Goal: Download file/media

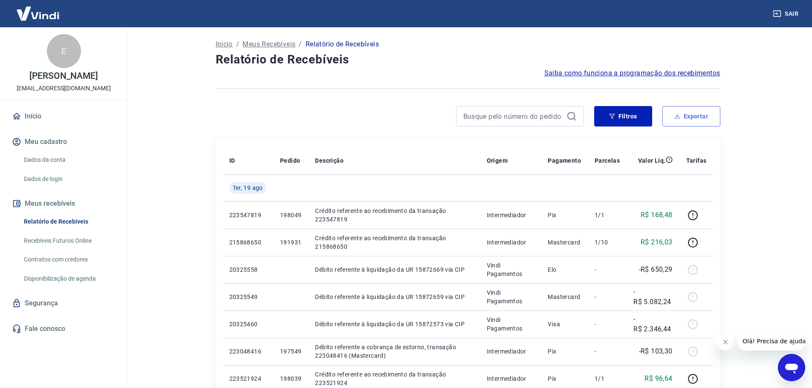
click at [693, 116] on button "Exportar" at bounding box center [691, 116] width 58 height 20
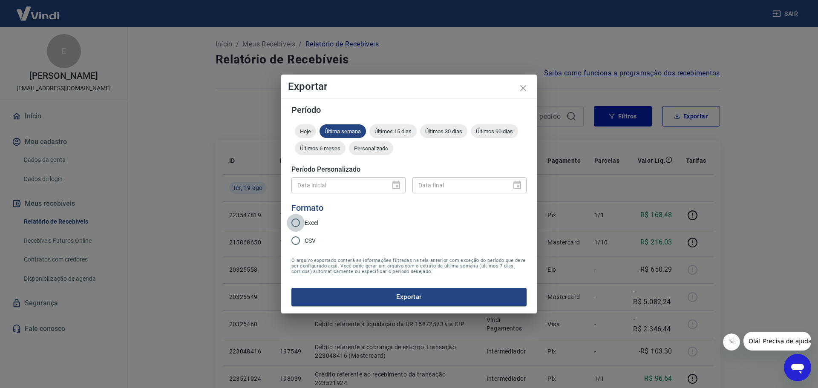
click at [299, 225] on input "Excel" at bounding box center [296, 223] width 18 height 18
radio input "true"
click at [395, 187] on div "Data inicial" at bounding box center [349, 185] width 114 height 16
click at [298, 220] on input "Excel" at bounding box center [296, 223] width 18 height 18
click at [523, 89] on icon "close" at bounding box center [523, 88] width 6 height 6
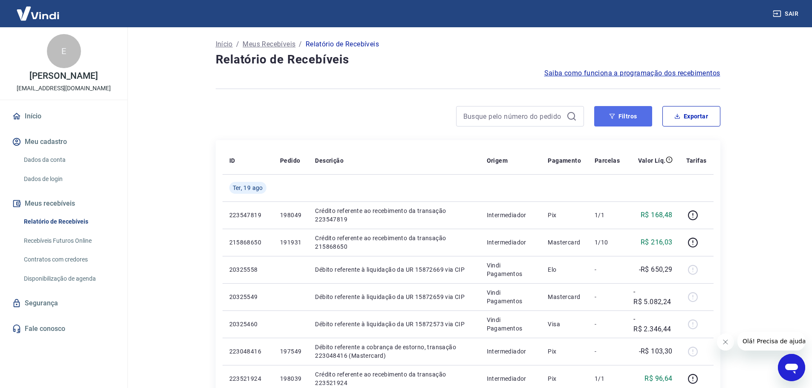
click at [640, 118] on button "Filtros" at bounding box center [623, 116] width 58 height 20
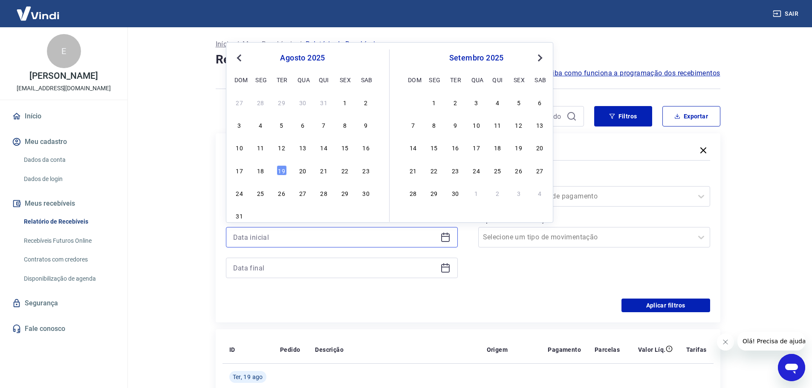
click at [324, 236] on input at bounding box center [335, 237] width 204 height 13
click at [261, 150] on div "11" at bounding box center [260, 147] width 10 height 10
type input "[DATE]"
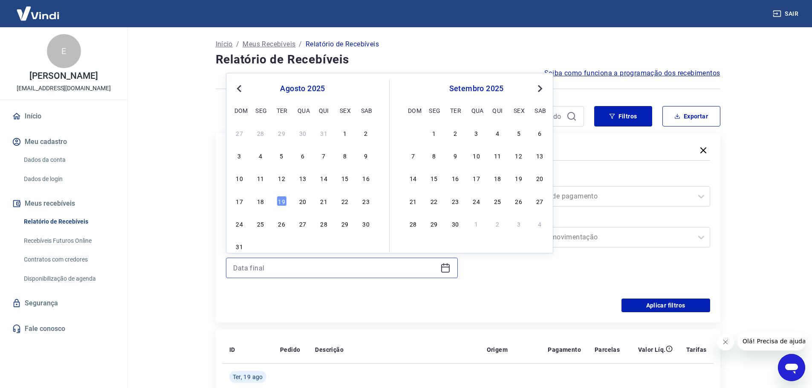
click at [272, 269] on input at bounding box center [335, 268] width 204 height 13
click at [283, 204] on div "19" at bounding box center [282, 201] width 10 height 10
type input "[DATE]"
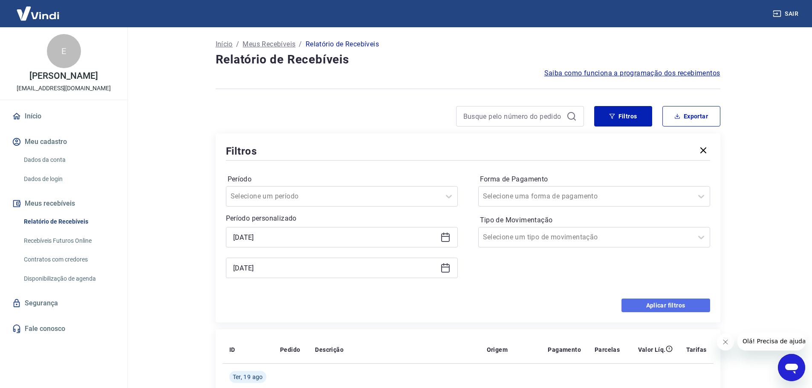
click at [668, 304] on button "Aplicar filtros" at bounding box center [666, 306] width 89 height 14
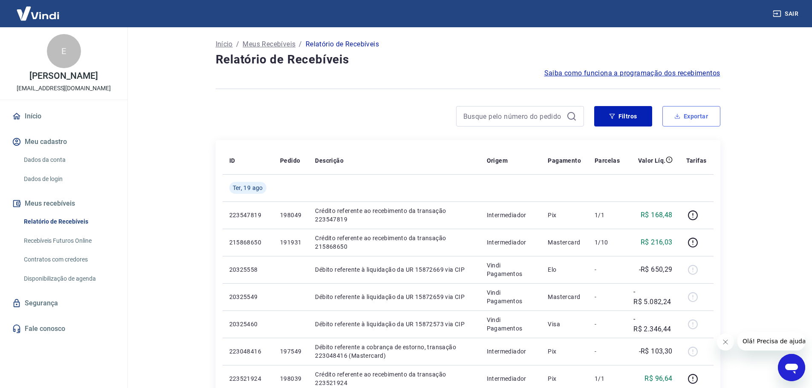
click at [694, 115] on button "Exportar" at bounding box center [691, 116] width 58 height 20
type input "[DATE]"
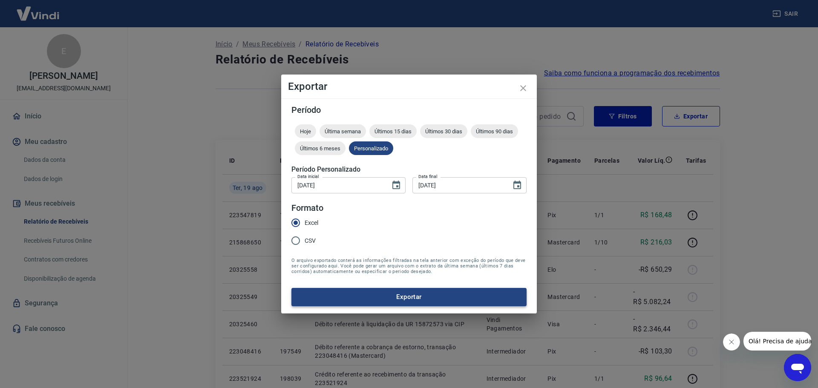
click at [419, 299] on button "Exportar" at bounding box center [409, 297] width 235 height 18
